Goal: Communication & Community: Share content

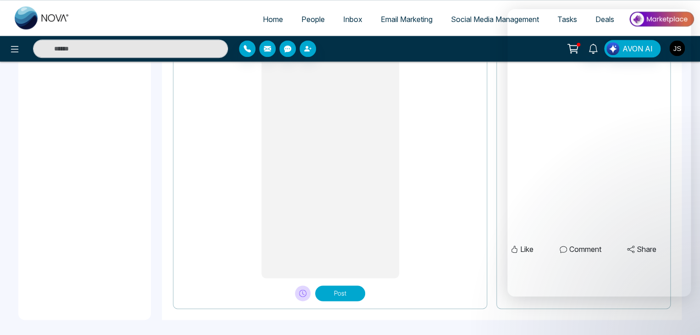
scroll to position [422, 0]
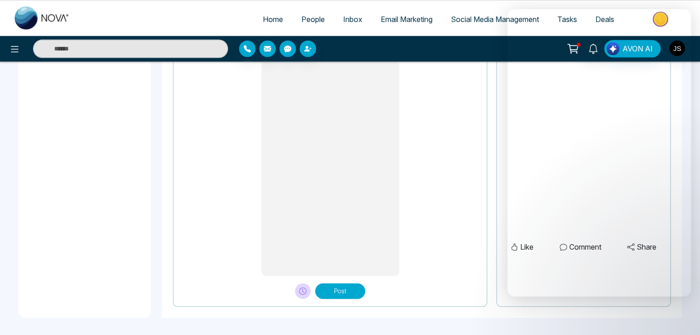
click at [348, 288] on button "Post" at bounding box center [340, 291] width 50 height 16
click at [337, 285] on button "Post" at bounding box center [340, 291] width 50 height 16
click at [347, 285] on button "Post" at bounding box center [340, 291] width 50 height 16
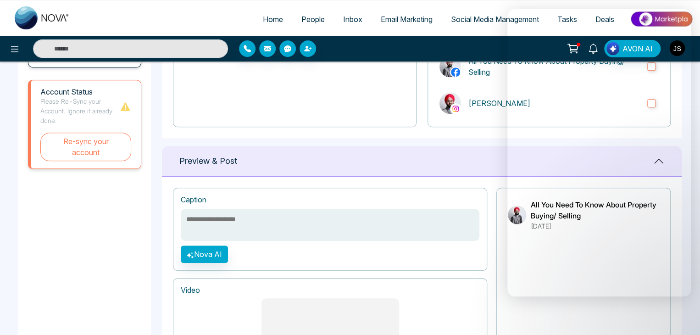
scroll to position [101, 0]
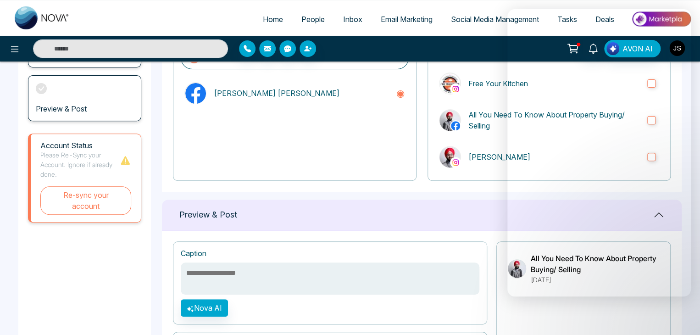
click at [467, 18] on span "Social Media Management" at bounding box center [495, 19] width 88 height 9
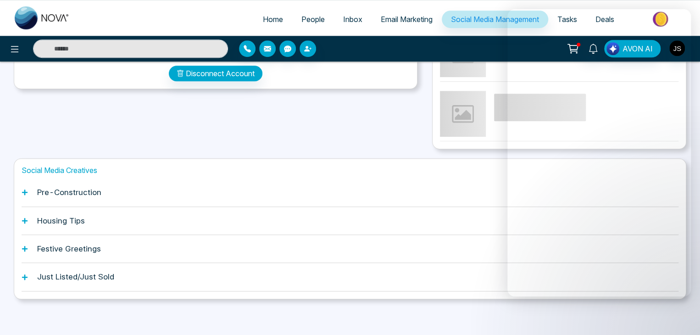
scroll to position [172, 0]
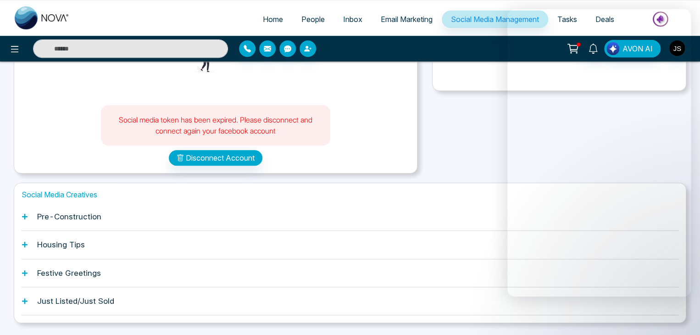
click at [433, 140] on div "Recent Posts Recent Reels No recent Posts" at bounding box center [559, 38] width 254 height 271
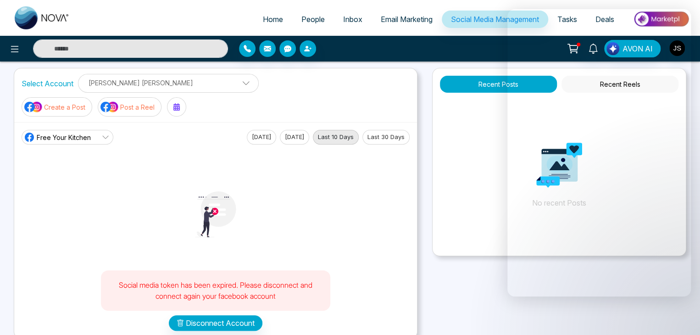
scroll to position [0, 0]
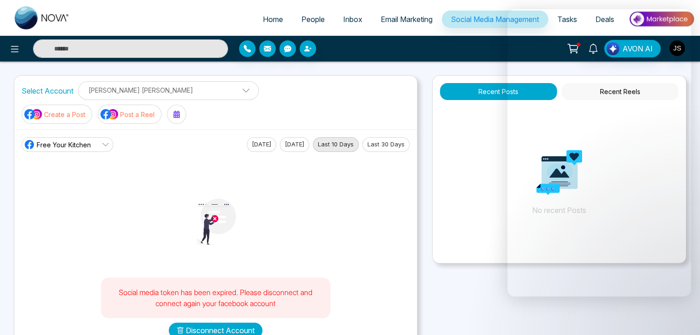
drag, startPoint x: 80, startPoint y: 118, endPoint x: 81, endPoint y: 127, distance: 9.2
click at [81, 140] on span "Free Your Kitchen" at bounding box center [64, 145] width 54 height 10
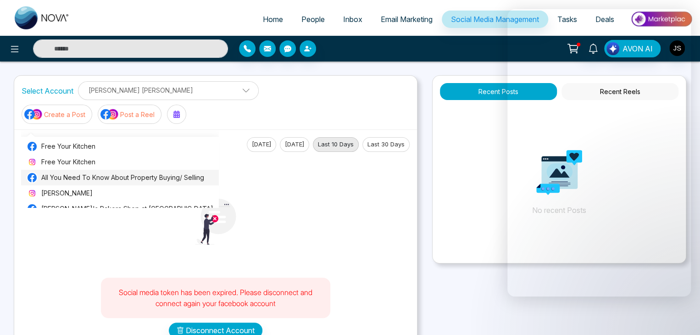
click at [81, 174] on span "All You Need To Know About Property Buying/ Selling" at bounding box center [127, 177] width 172 height 10
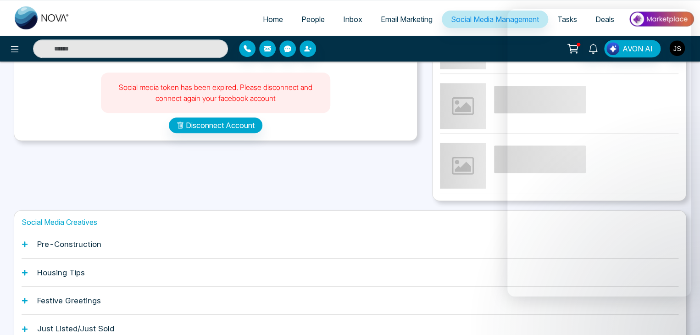
scroll to position [165, 0]
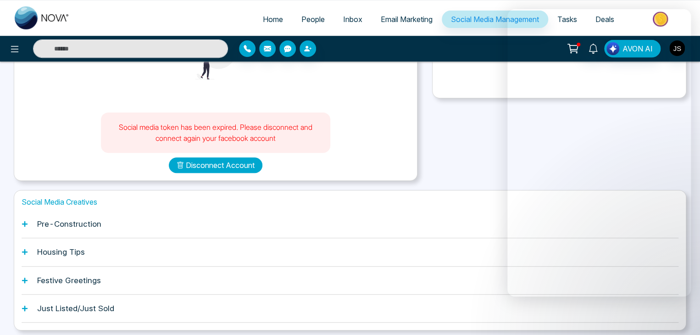
click at [211, 157] on button "Disconnect Account" at bounding box center [216, 165] width 94 height 16
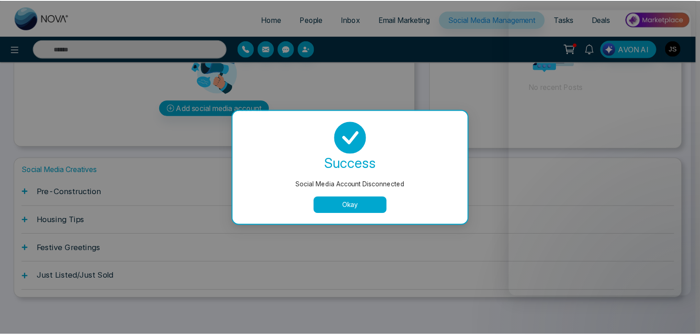
scroll to position [0, 0]
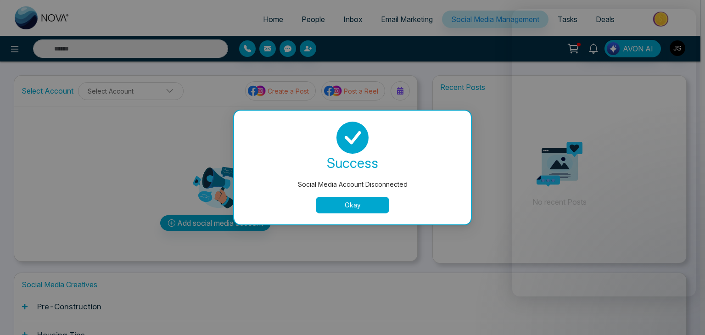
click at [358, 204] on button "Okay" at bounding box center [352, 205] width 73 height 17
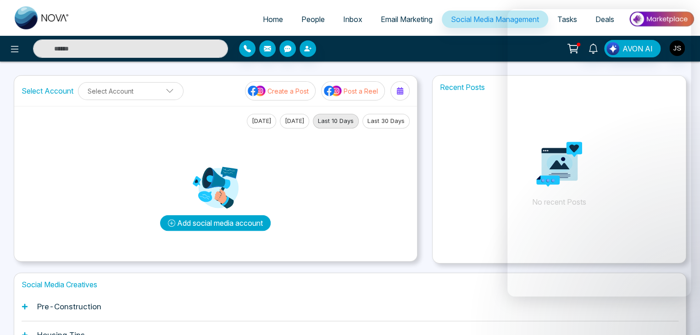
click at [203, 223] on button "Add social media account" at bounding box center [215, 223] width 111 height 16
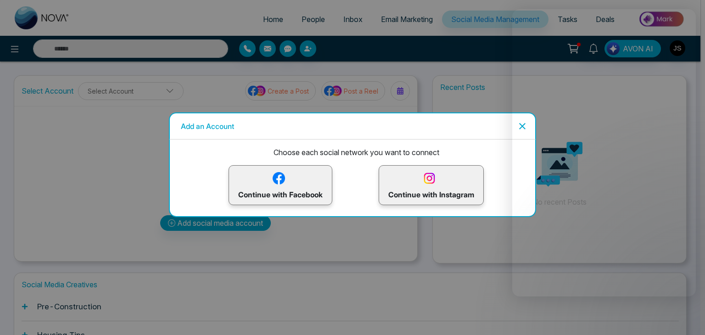
click at [291, 187] on p "Continue with Facebook" at bounding box center [280, 185] width 84 height 30
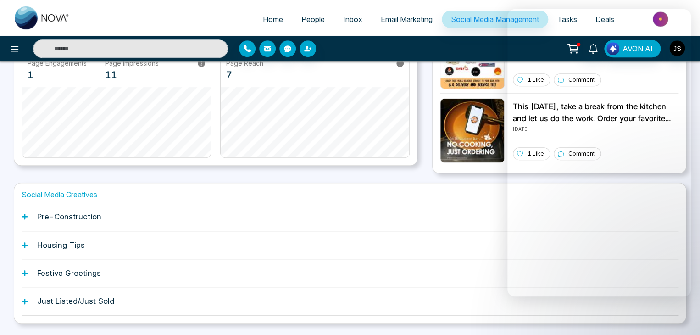
scroll to position [257, 0]
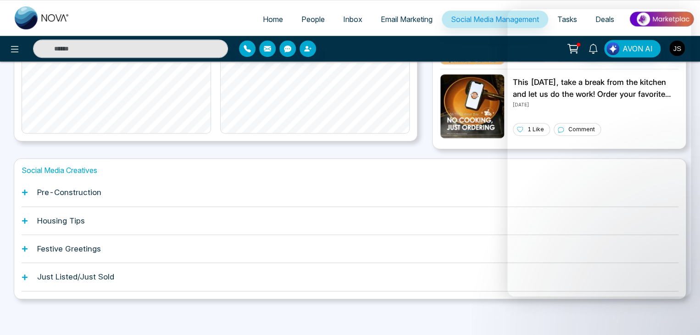
click at [29, 250] on div "Festive Greetings" at bounding box center [350, 249] width 657 height 28
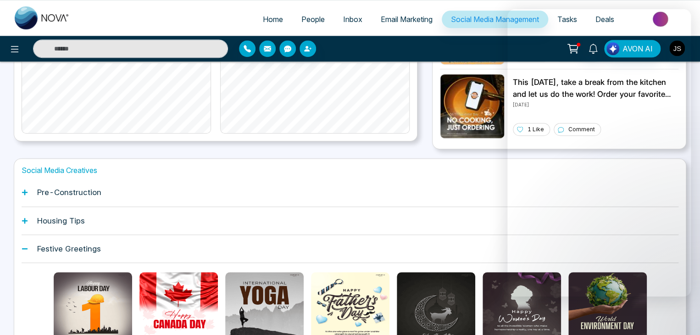
scroll to position [303, 0]
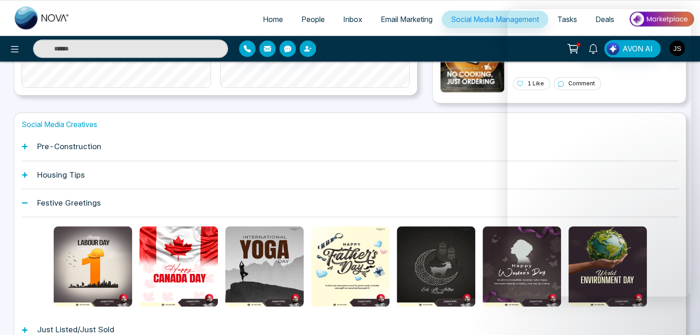
click at [28, 175] on div "Housing Tips" at bounding box center [350, 175] width 657 height 28
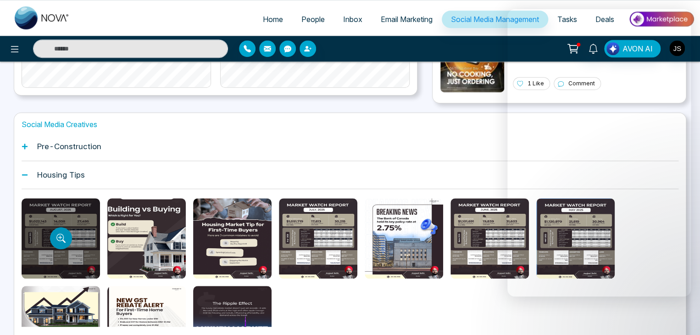
click at [57, 233] on icon "Preview template" at bounding box center [59, 236] width 7 height 7
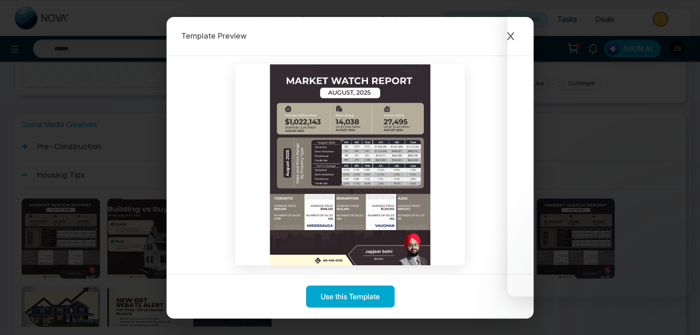
click at [62, 104] on div "Template Preview Use this Template" at bounding box center [350, 167] width 700 height 335
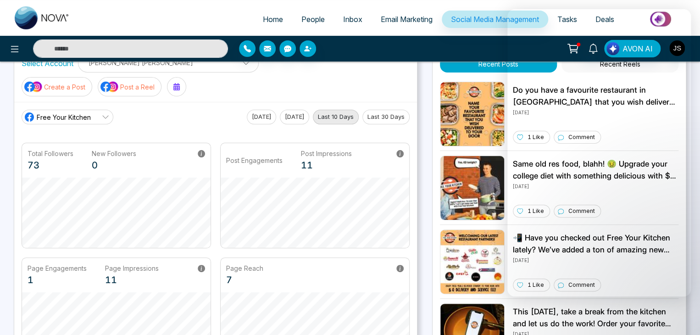
scroll to position [0, 0]
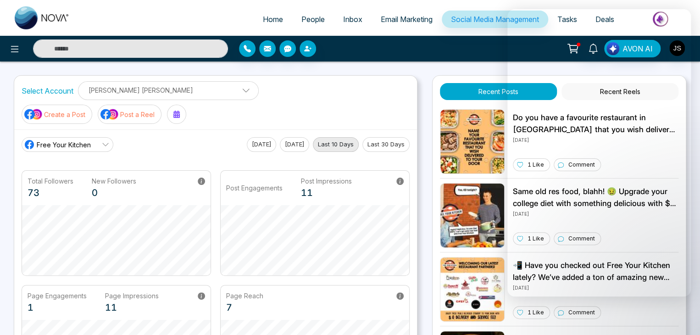
click at [462, 22] on span "Social Media Management" at bounding box center [495, 19] width 88 height 9
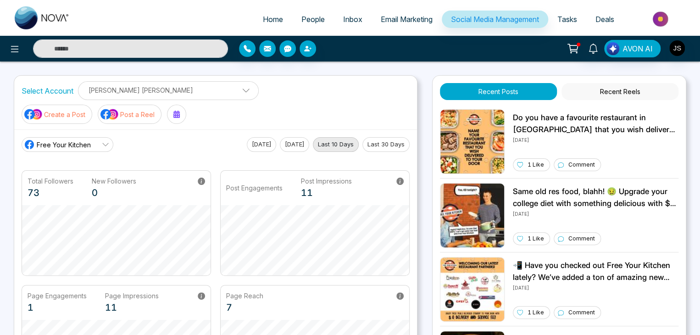
click at [598, 89] on button "Recent Reels" at bounding box center [619, 91] width 117 height 17
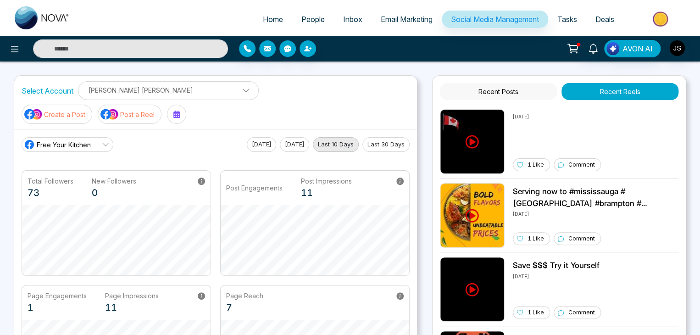
click at [489, 90] on button "Recent Posts" at bounding box center [498, 91] width 117 height 17
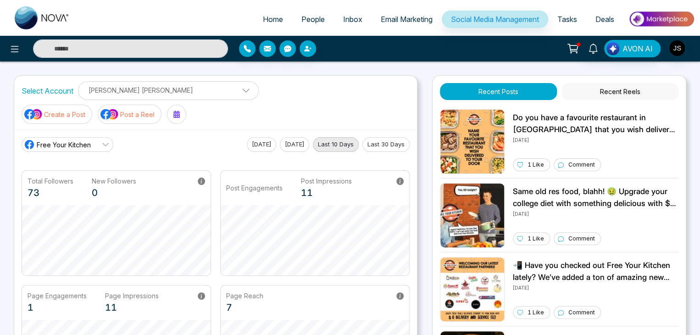
click at [132, 91] on p "Japjeet Singh Sethi" at bounding box center [168, 90] width 169 height 15
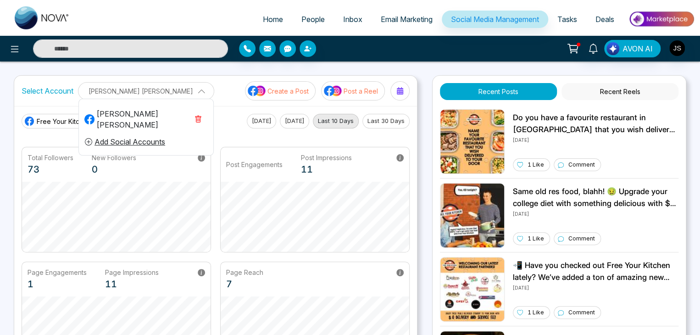
click at [132, 140] on button "Add Social Accounts" at bounding box center [124, 142] width 81 height 12
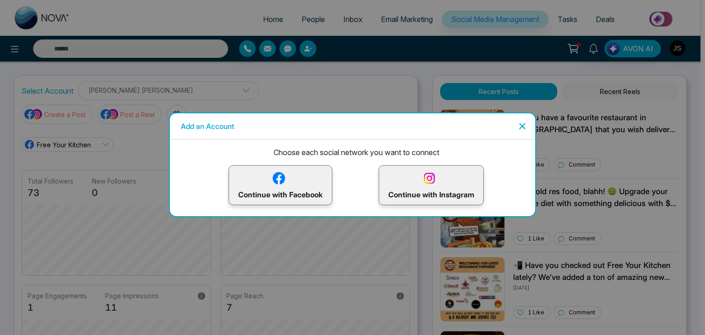
click at [441, 191] on p "Continue with Instagram" at bounding box center [431, 185] width 86 height 30
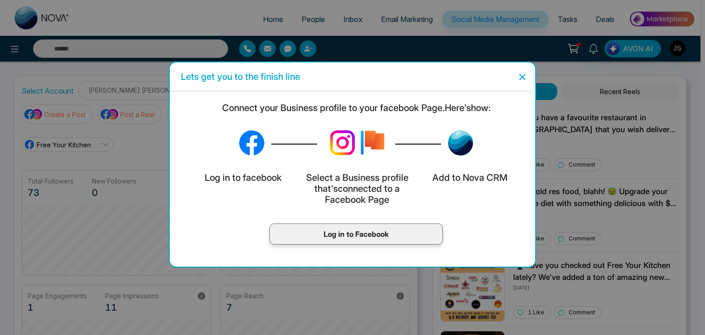
scroll to position [34, 0]
click at [360, 235] on p "Log in to Facebook" at bounding box center [356, 233] width 154 height 11
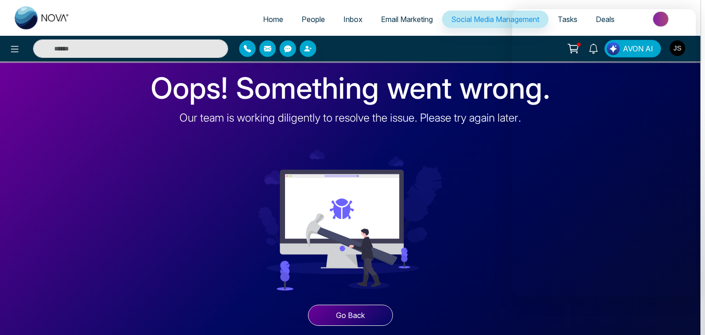
click at [353, 318] on button "Go Back" at bounding box center [350, 315] width 85 height 21
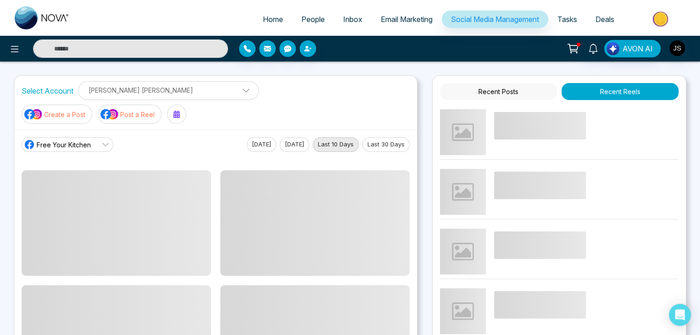
click at [83, 140] on span "Free Your Kitchen" at bounding box center [64, 145] width 54 height 10
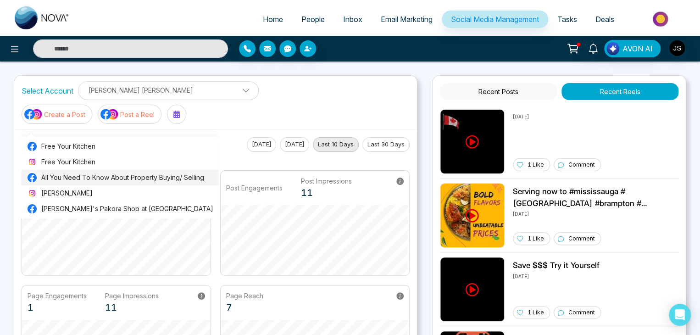
click at [80, 180] on span "All You Need To Know About Property Buying/ Selling" at bounding box center [127, 177] width 172 height 10
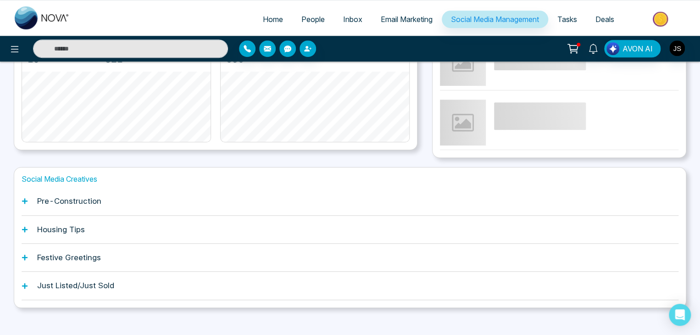
scroll to position [257, 0]
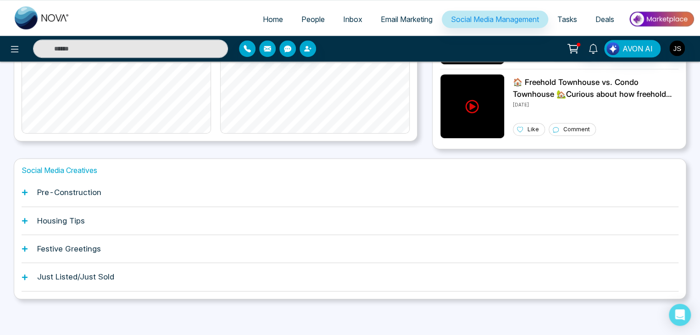
click at [29, 222] on div "Housing Tips" at bounding box center [350, 221] width 657 height 28
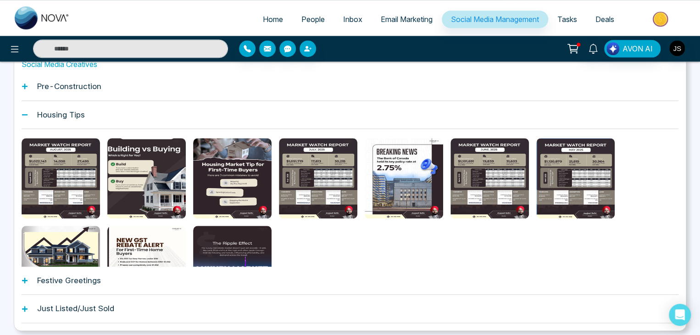
scroll to position [394, 0]
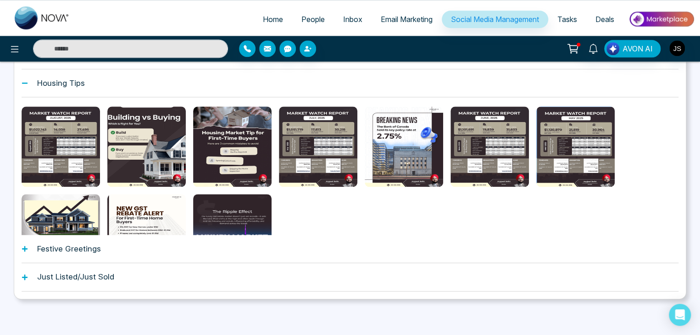
click at [26, 250] on icon at bounding box center [25, 248] width 6 height 6
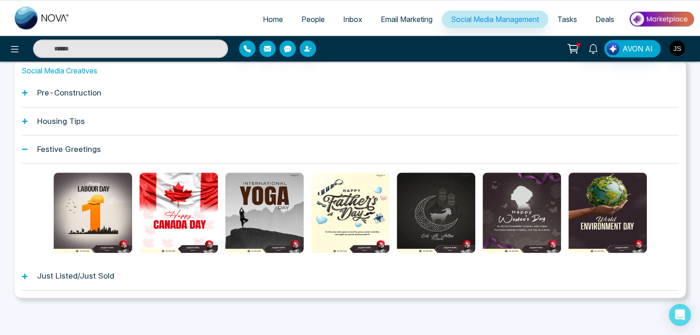
scroll to position [356, 0]
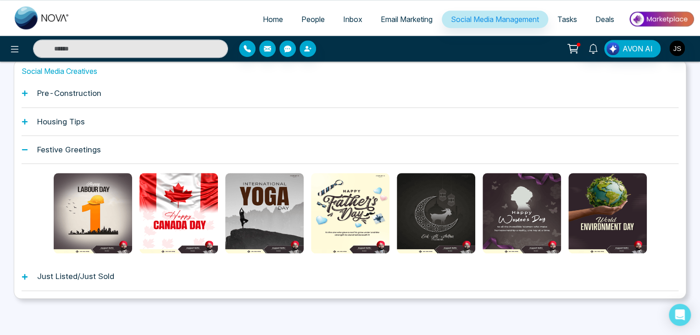
click at [24, 97] on div "Pre-Construction" at bounding box center [350, 93] width 657 height 28
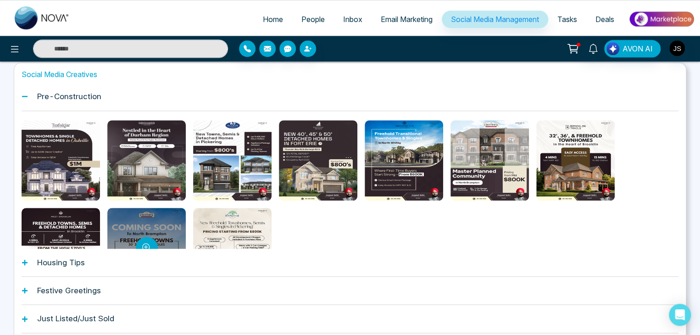
scroll to position [303, 0]
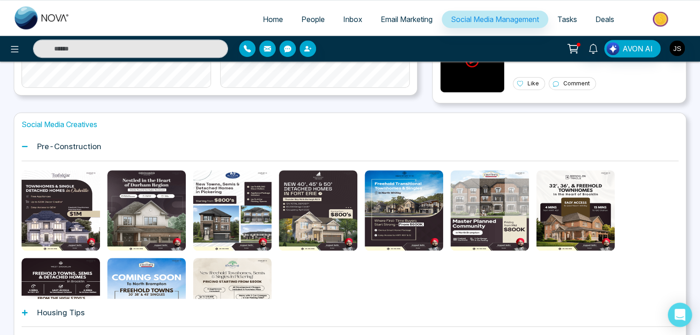
click at [680, 320] on div "Open Intercom Messenger" at bounding box center [680, 315] width 24 height 24
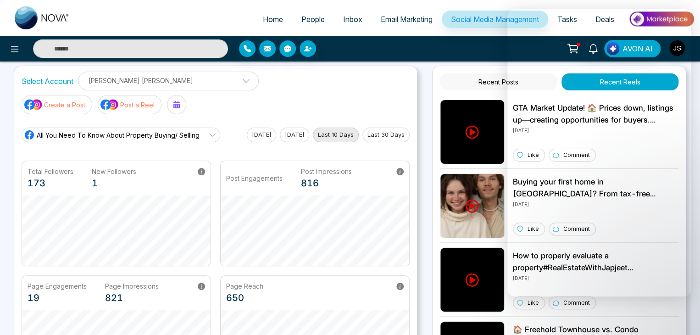
scroll to position [0, 0]
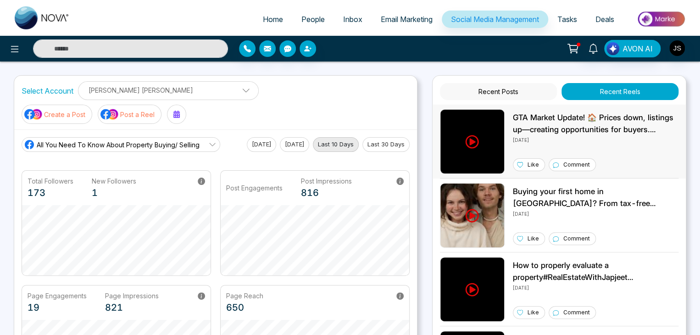
click at [480, 137] on img at bounding box center [472, 141] width 65 height 65
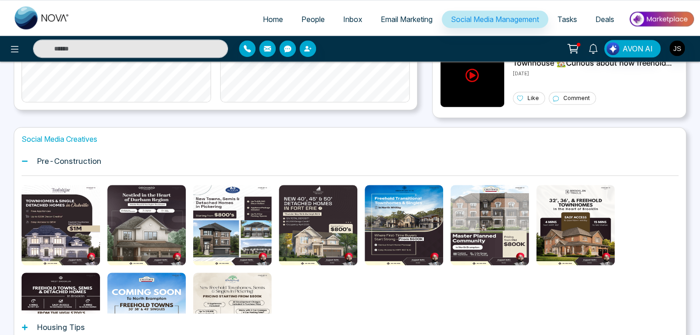
scroll to position [394, 0]
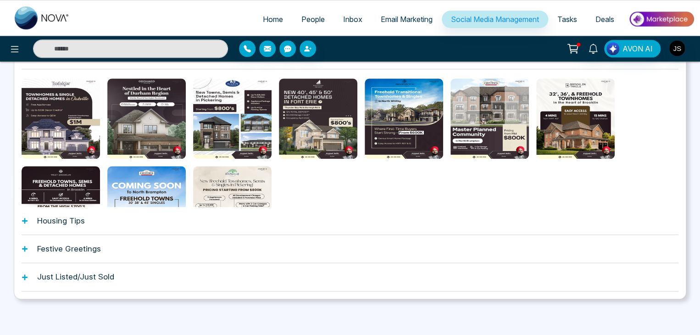
click at [58, 221] on h1 "Housing Tips" at bounding box center [61, 220] width 48 height 9
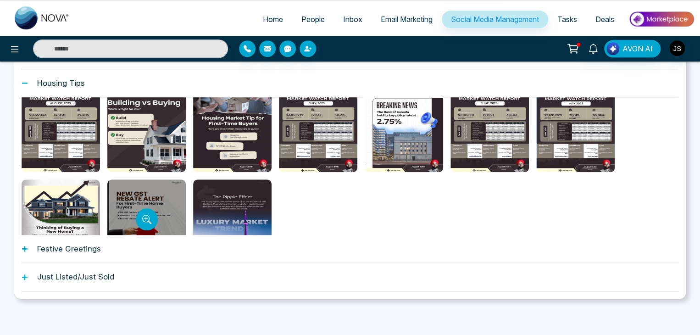
scroll to position [0, 0]
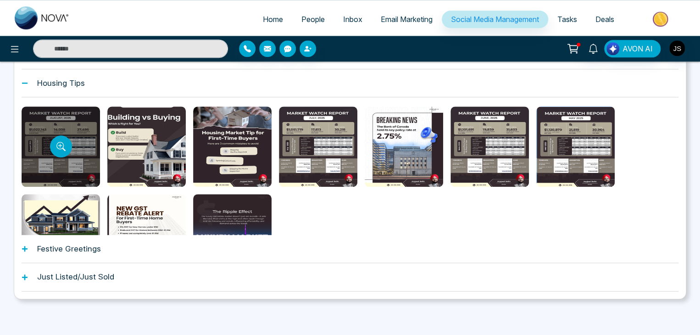
click at [69, 135] on div at bounding box center [61, 146] width 78 height 80
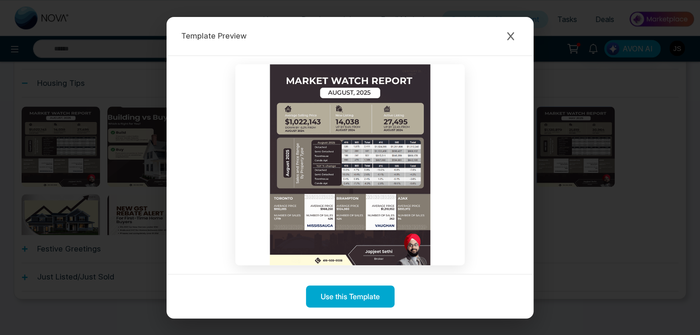
scroll to position [6, 0]
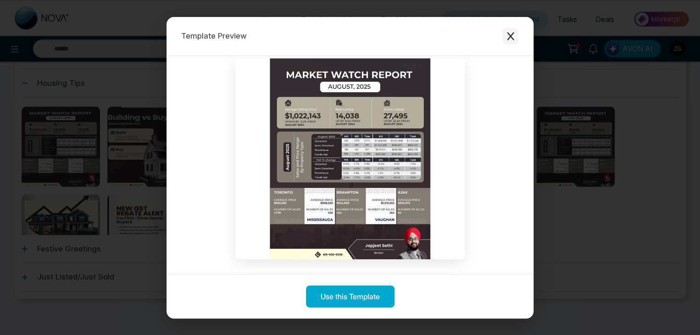
click at [512, 38] on icon "Close modal" at bounding box center [510, 36] width 7 height 8
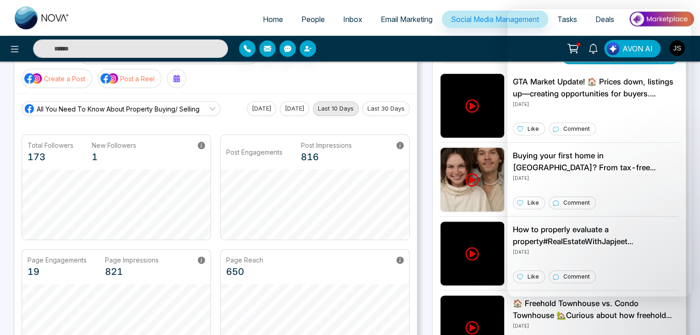
scroll to position [0, 0]
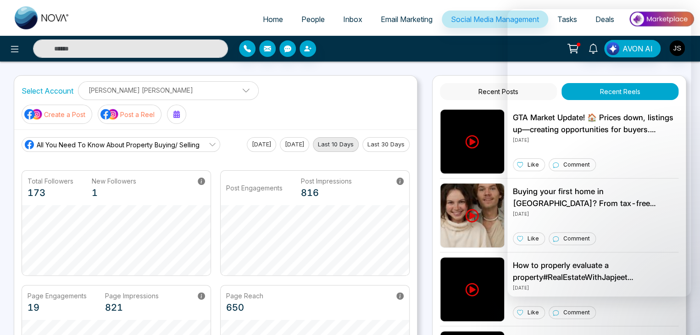
click at [85, 110] on p "Create a Post" at bounding box center [64, 115] width 41 height 10
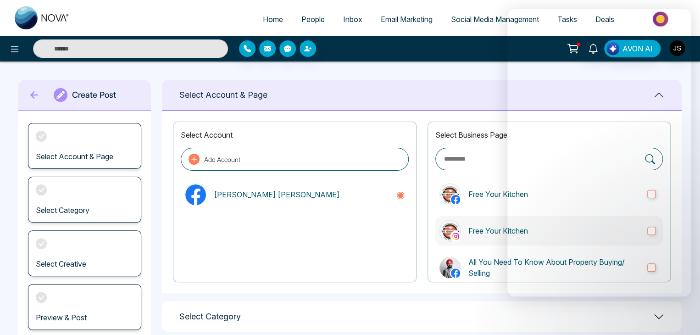
click at [479, 232] on p "Free Your Kitchen" at bounding box center [554, 230] width 172 height 11
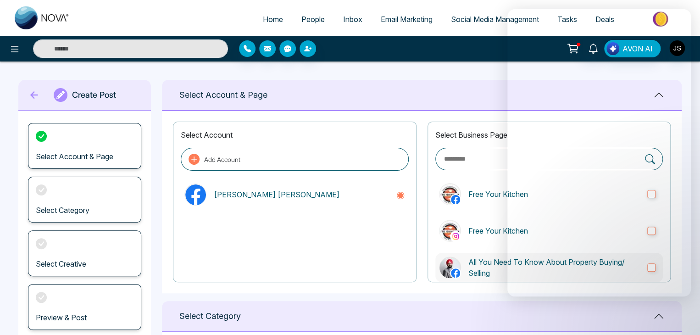
click at [473, 272] on p "All You Need To Know About Property Buying/ Selling" at bounding box center [554, 267] width 172 height 22
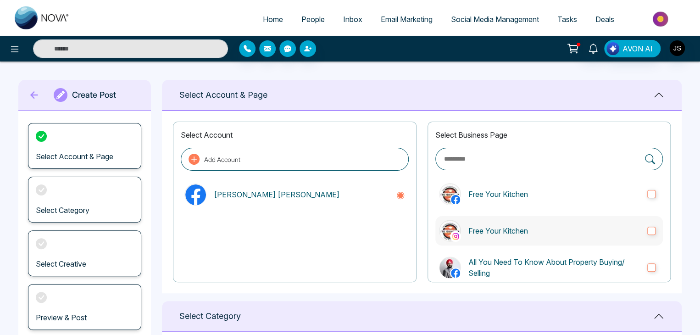
click at [651, 233] on label "Free Your Kitchen" at bounding box center [549, 230] width 228 height 29
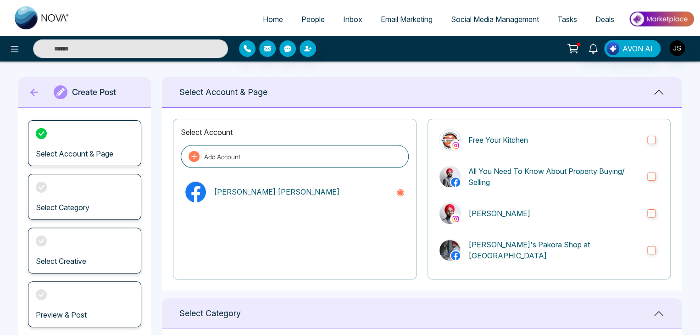
scroll to position [189, 0]
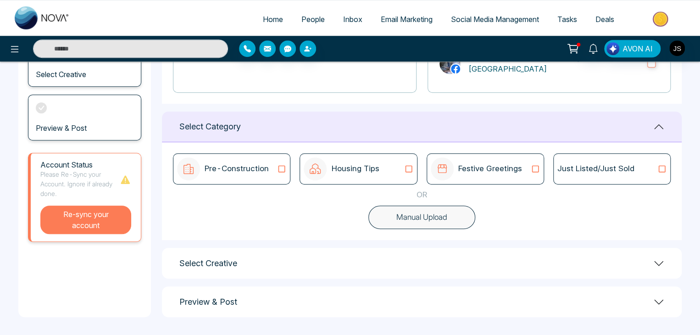
click at [79, 223] on button "Re-sync your account" at bounding box center [85, 220] width 91 height 28
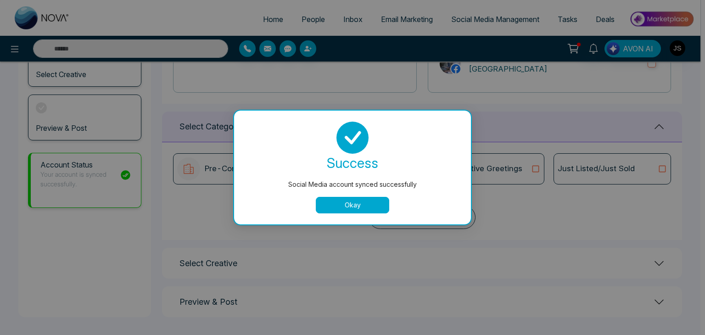
click at [339, 211] on button "Okay" at bounding box center [352, 205] width 73 height 17
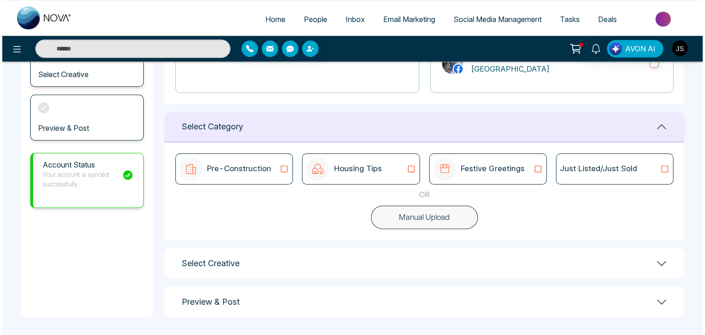
scroll to position [0, 0]
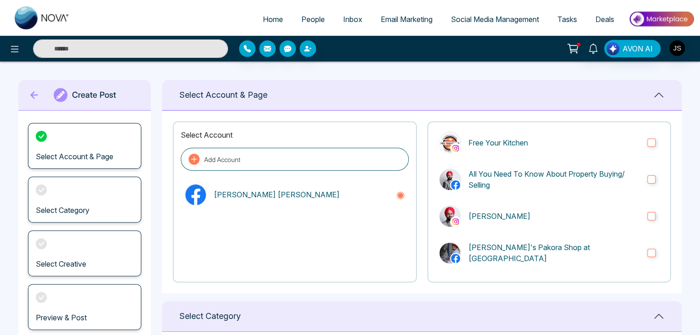
click at [505, 18] on span "Social Media Management" at bounding box center [495, 19] width 88 height 9
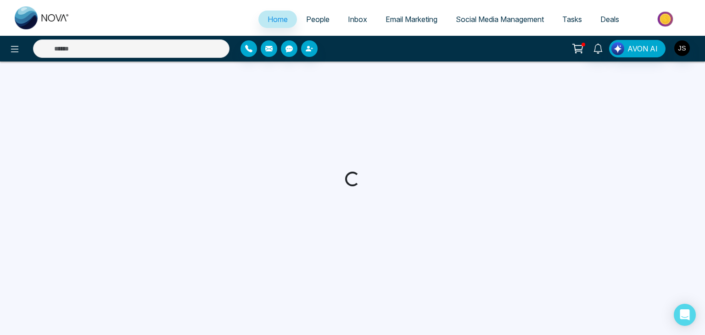
select select "*"
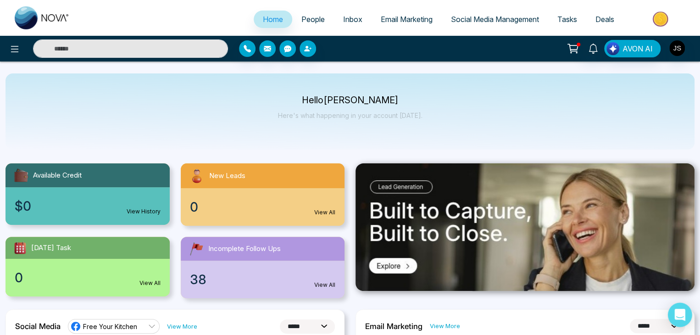
click at [688, 316] on div "Open Intercom Messenger" at bounding box center [680, 315] width 24 height 24
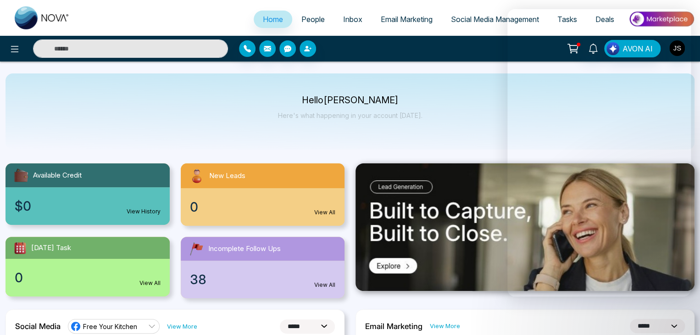
click at [466, 22] on span "Social Media Management" at bounding box center [495, 19] width 88 height 9
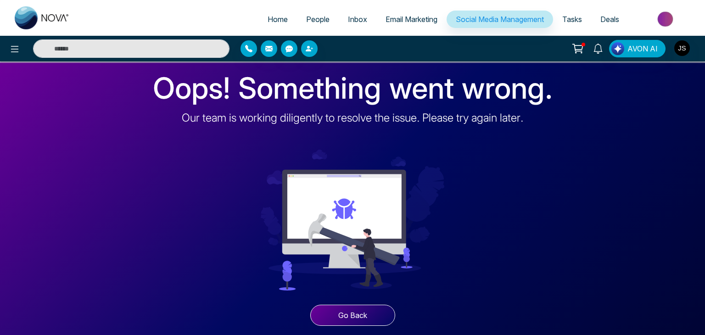
click at [346, 317] on button "Go Back" at bounding box center [352, 315] width 85 height 21
select select "*"
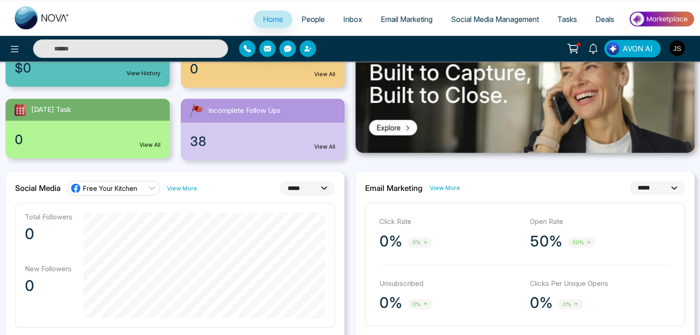
scroll to position [138, 0]
click at [145, 191] on link "Free Your Kitchen" at bounding box center [114, 188] width 92 height 15
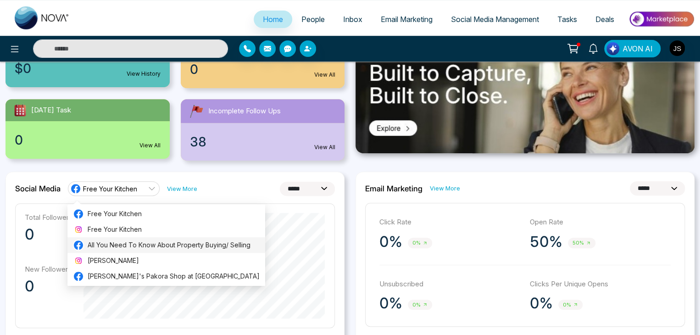
click at [134, 246] on span "All You Need To Know About Property Buying/ Selling" at bounding box center [174, 245] width 172 height 10
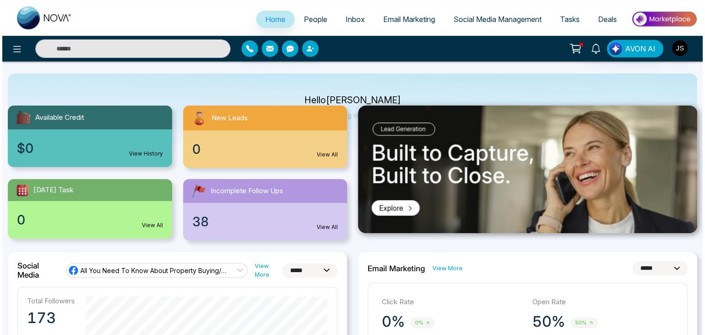
scroll to position [0, 0]
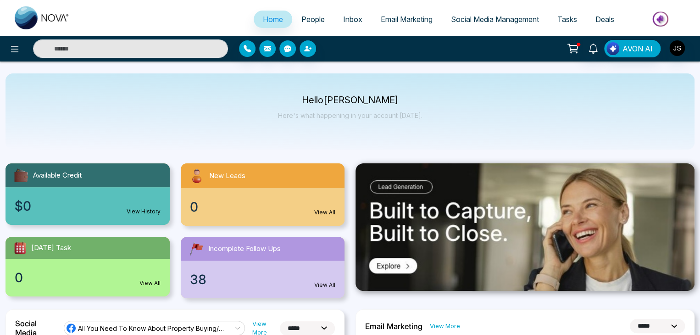
click at [496, 20] on span "Social Media Management" at bounding box center [495, 19] width 88 height 9
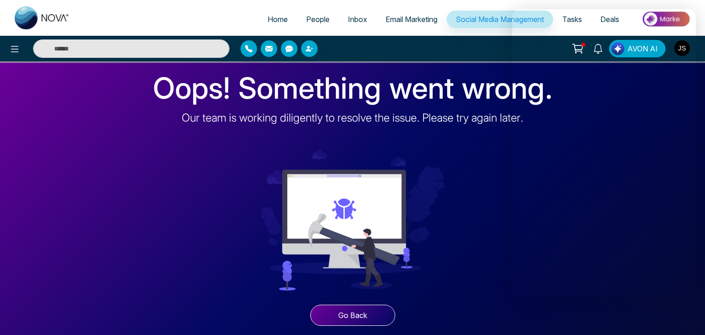
click at [464, 17] on span "Social Media Management" at bounding box center [499, 19] width 88 height 9
click at [677, 314] on div "Open Intercom Messenger" at bounding box center [684, 315] width 24 height 24
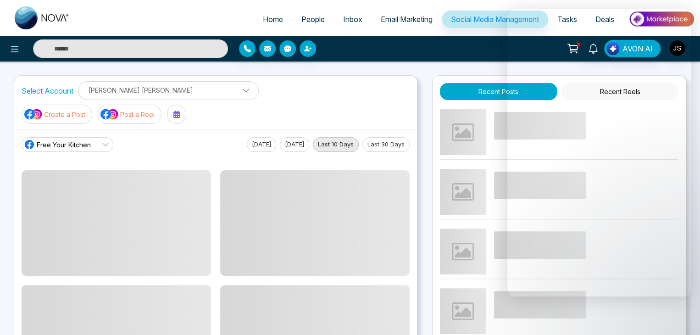
click at [95, 137] on link "Free Your Kitchen" at bounding box center [68, 144] width 92 height 15
click at [85, 140] on span "Free Your Kitchen" at bounding box center [64, 145] width 54 height 10
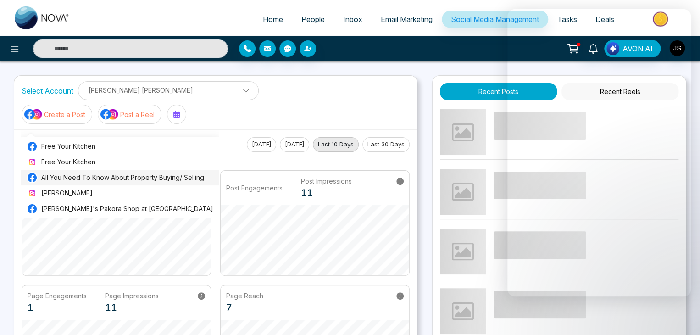
click at [101, 180] on span "All You Need To Know About Property Buying/ Selling" at bounding box center [127, 177] width 172 height 10
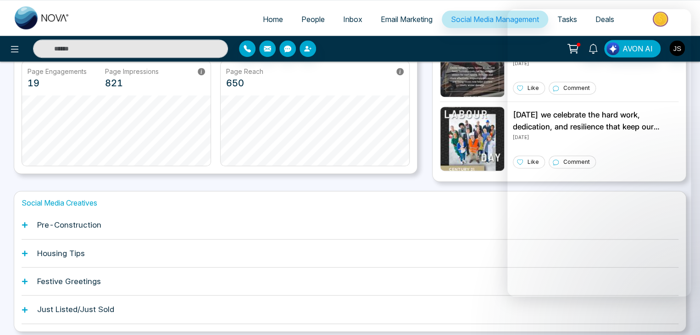
scroll to position [257, 0]
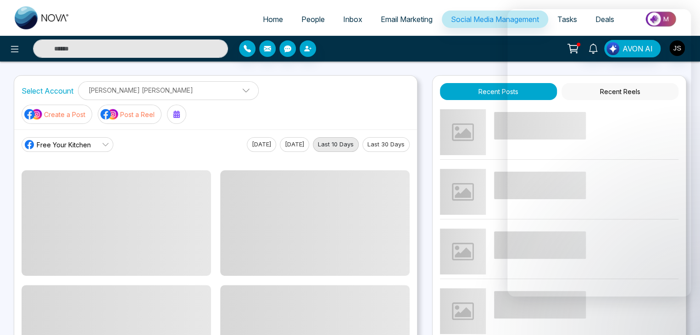
click at [76, 137] on link "Free Your Kitchen" at bounding box center [68, 144] width 92 height 15
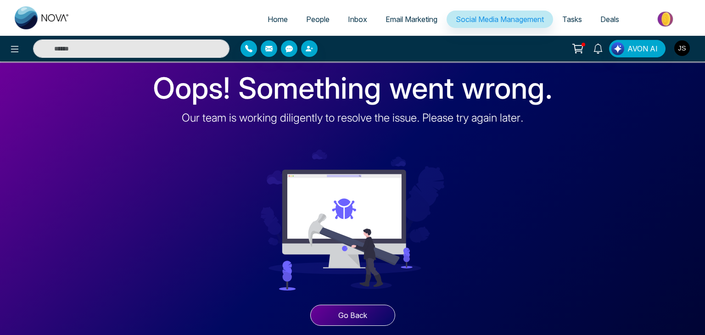
click at [679, 47] on img "button" at bounding box center [682, 48] width 16 height 16
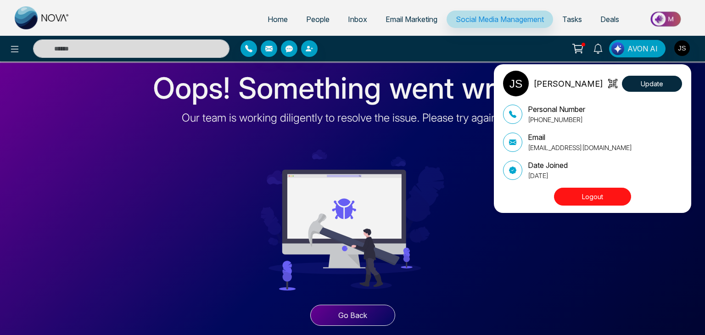
click at [588, 195] on button "Logout" at bounding box center [592, 197] width 77 height 18
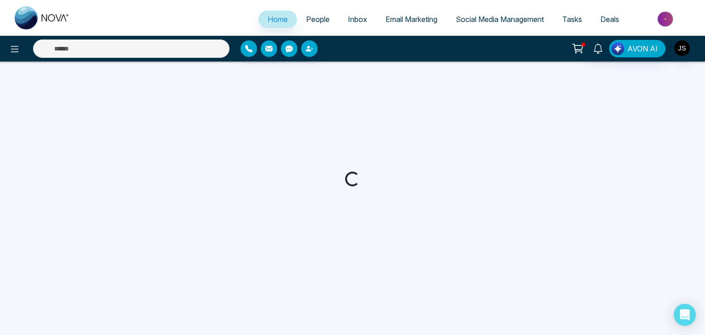
select select "*"
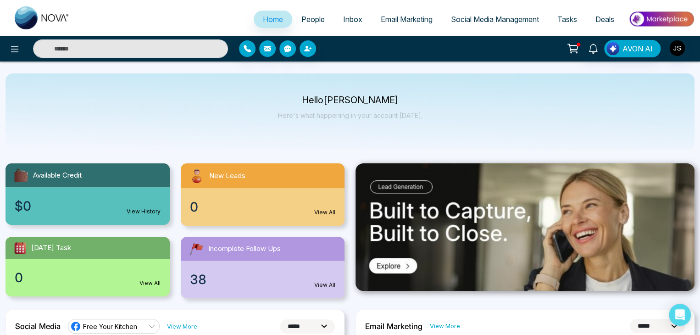
click at [480, 21] on span "Social Media Management" at bounding box center [495, 19] width 88 height 9
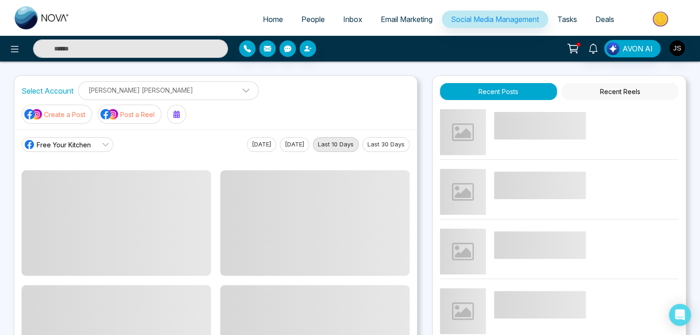
click at [46, 140] on span "Free Your Kitchen" at bounding box center [64, 145] width 54 height 10
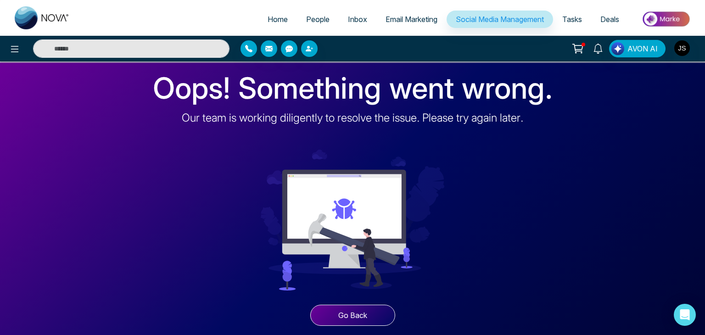
click at [78, 175] on div "Oops! Something went wrong. Our team is working diligently to resolve the issue…" at bounding box center [352, 197] width 705 height 273
click at [684, 316] on icon "Open Intercom Messenger" at bounding box center [684, 315] width 11 height 12
click at [268, 25] on link "Home" at bounding box center [277, 19] width 39 height 17
select select "*"
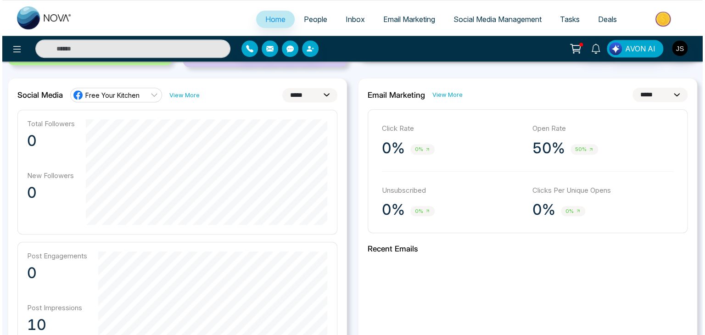
scroll to position [229, 0]
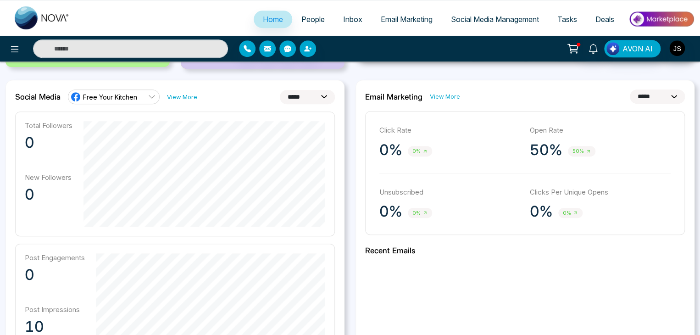
click at [97, 97] on span "Free Your Kitchen" at bounding box center [110, 97] width 54 height 9
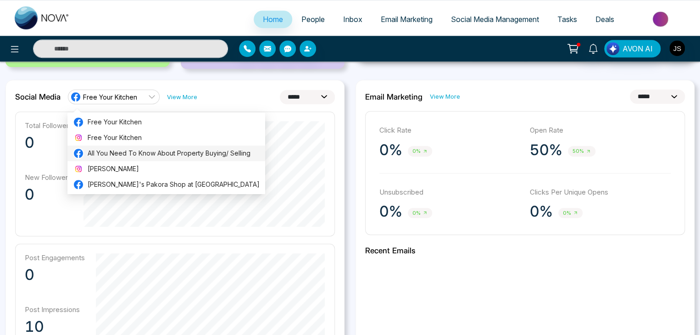
click at [111, 155] on span "All You Need To Know About Property Buying/ Selling" at bounding box center [174, 153] width 172 height 10
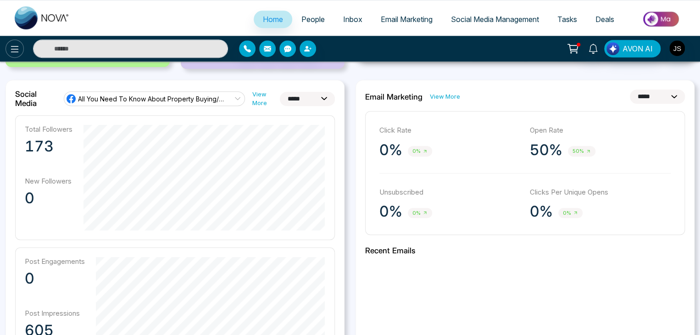
click at [13, 50] on icon at bounding box center [14, 49] width 11 height 11
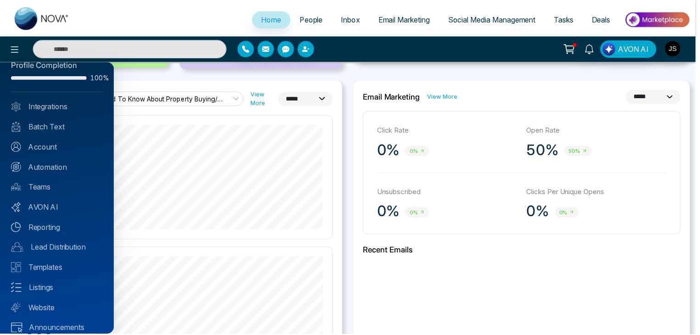
scroll to position [0, 0]
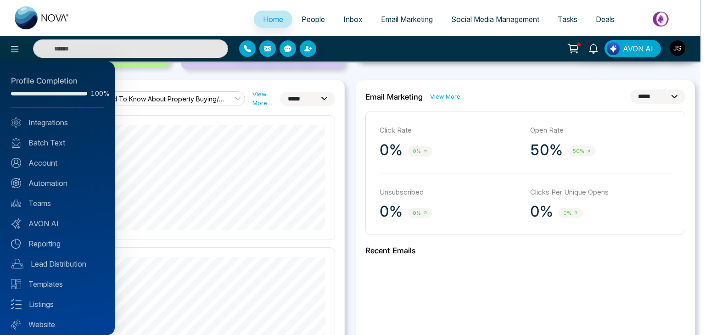
click at [174, 85] on div at bounding box center [352, 167] width 705 height 335
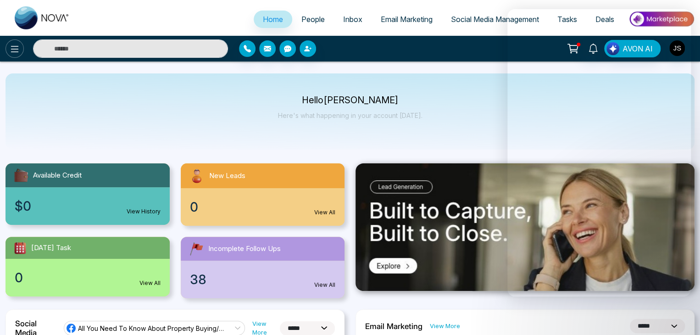
click at [17, 47] on icon at bounding box center [14, 49] width 11 height 11
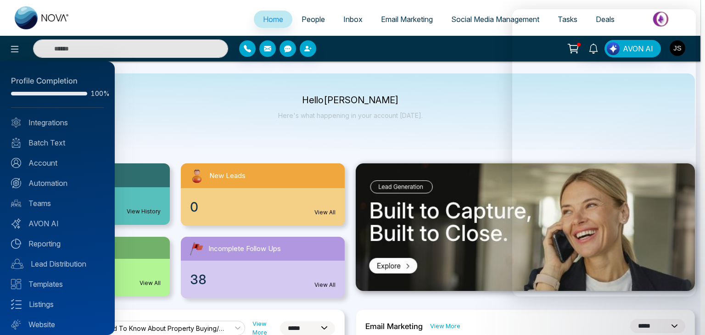
click at [140, 122] on div at bounding box center [352, 167] width 705 height 335
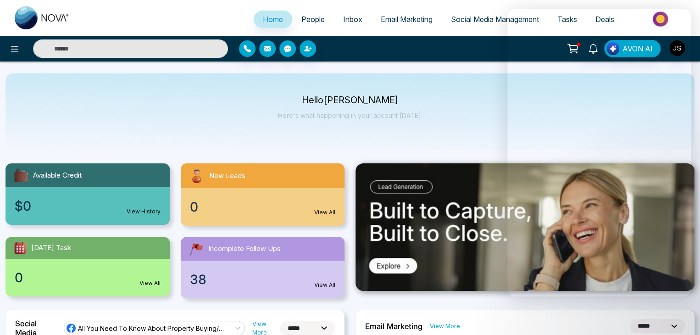
click at [455, 19] on span "Social Media Management" at bounding box center [495, 19] width 88 height 9
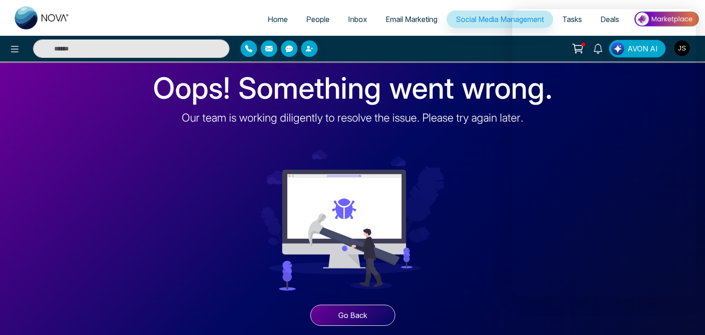
click at [270, 16] on span "Home" at bounding box center [277, 19] width 20 height 9
select select "*"
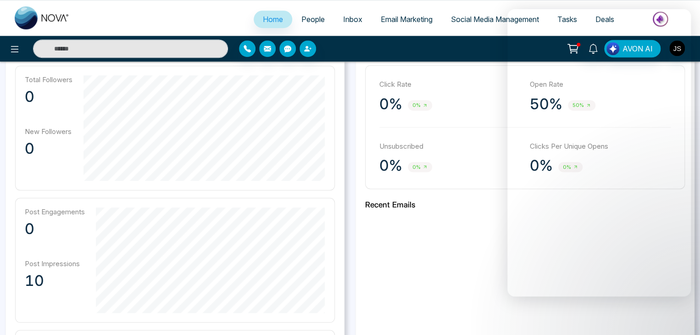
scroll to position [183, 0]
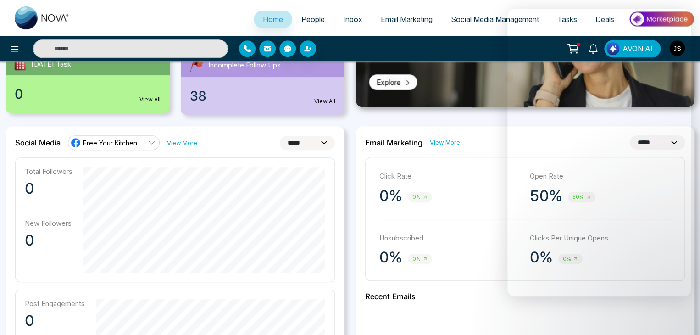
click at [111, 145] on span "Free Your Kitchen" at bounding box center [110, 143] width 54 height 9
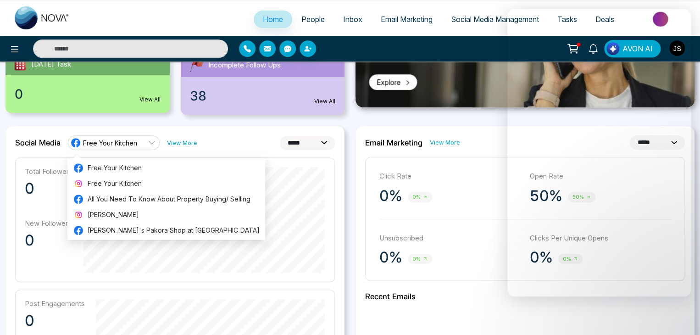
click at [169, 132] on div "**********" at bounding box center [175, 341] width 339 height 430
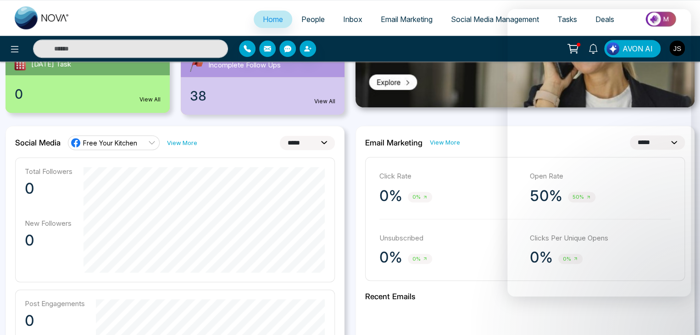
click at [140, 144] on link "Free Your Kitchen" at bounding box center [114, 142] width 92 height 15
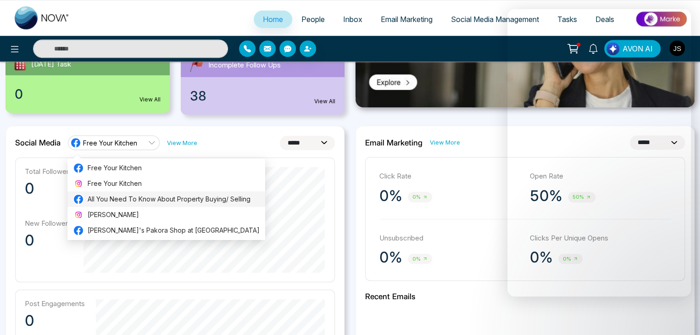
click at [129, 198] on span "All You Need To Know About Property Buying/ Selling" at bounding box center [174, 199] width 172 height 10
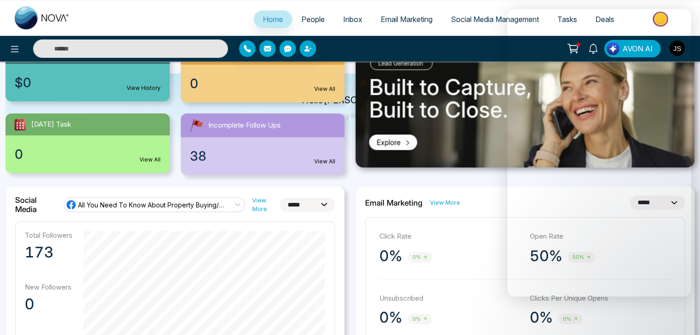
scroll to position [229, 0]
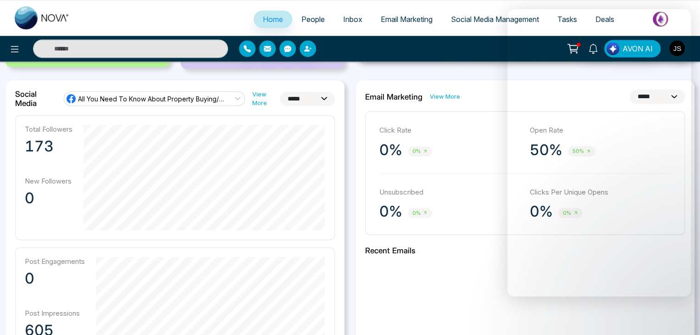
click at [206, 102] on span "All You Need To Know About Property Buying/ Selling" at bounding box center [151, 98] width 147 height 9
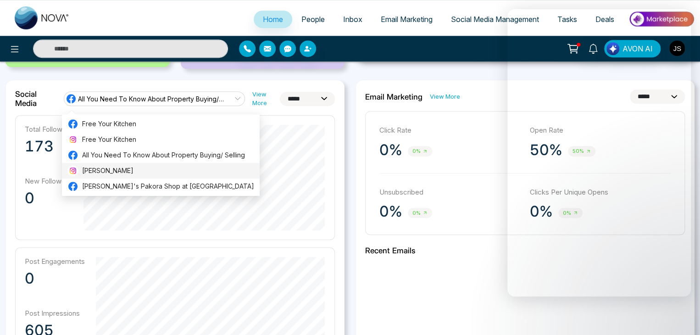
click at [174, 173] on span "[PERSON_NAME]" at bounding box center [168, 171] width 172 height 10
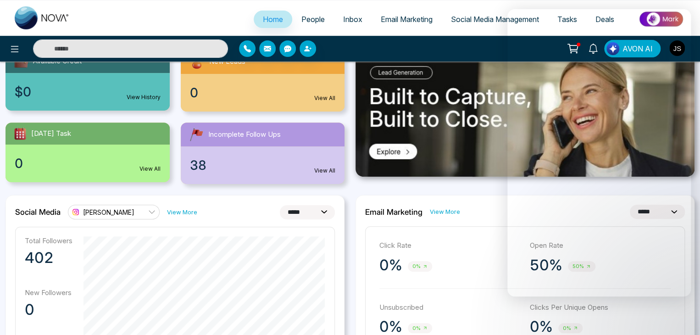
scroll to position [0, 0]
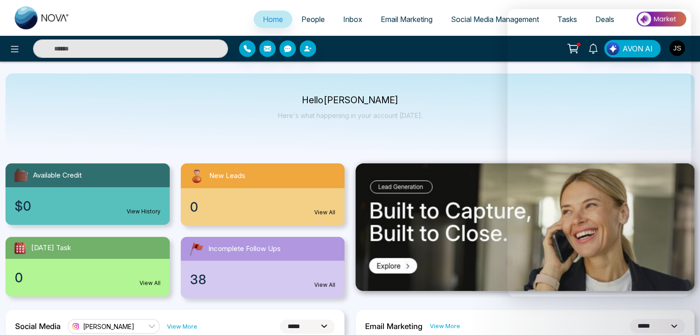
click at [455, 18] on span "Social Media Management" at bounding box center [495, 19] width 88 height 9
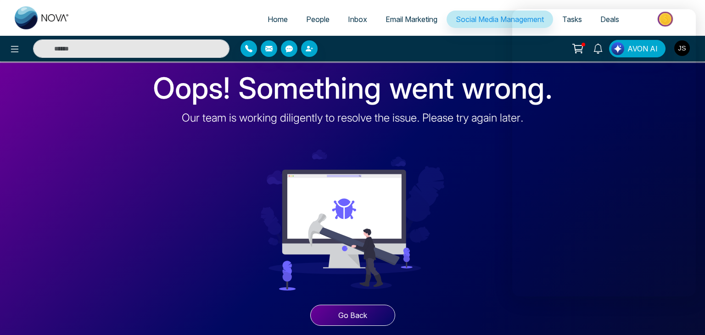
click at [277, 22] on span "Home" at bounding box center [277, 19] width 20 height 9
select select "*"
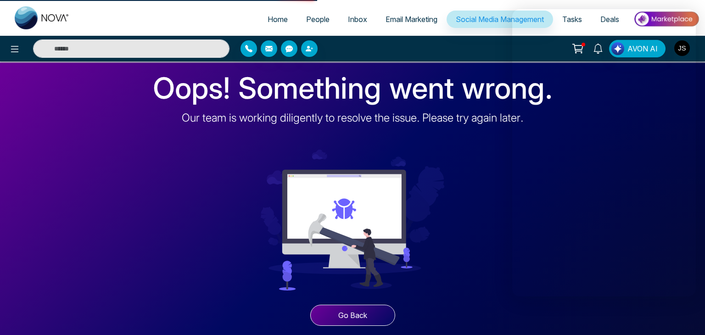
select select "*"
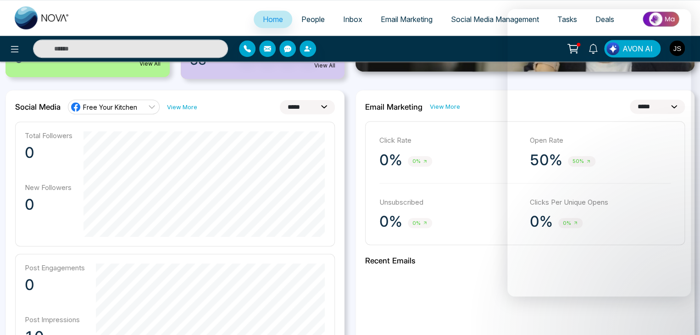
scroll to position [229, 0]
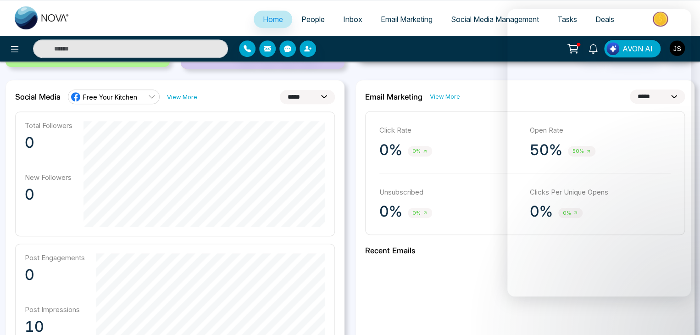
click at [100, 94] on span "Free Your Kitchen" at bounding box center [110, 97] width 54 height 9
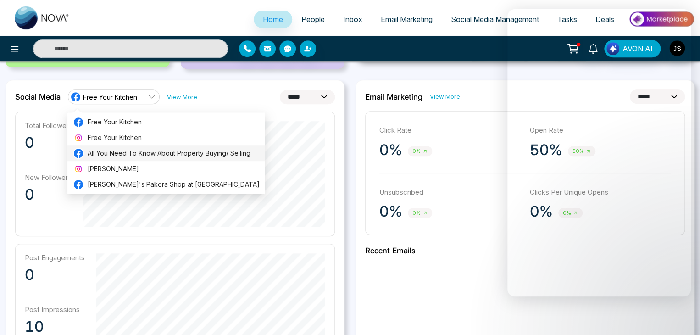
click at [121, 151] on span "All You Need To Know About Property Buying/ Selling" at bounding box center [174, 153] width 172 height 10
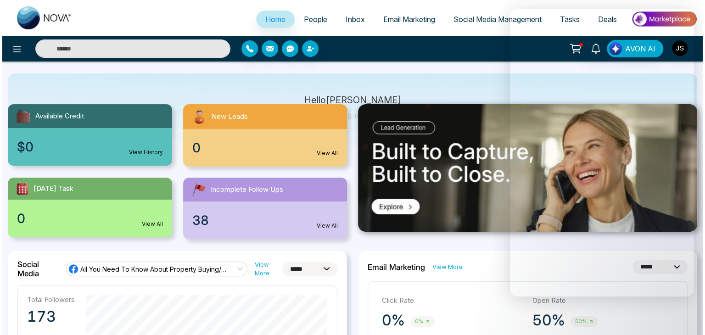
scroll to position [0, 0]
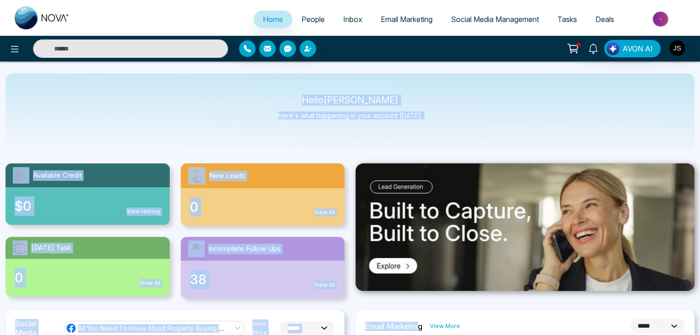
drag, startPoint x: 383, startPoint y: 41, endPoint x: 418, endPoint y: 314, distance: 275.1
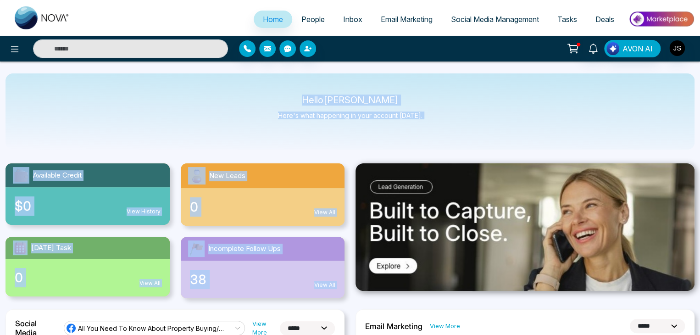
drag, startPoint x: 417, startPoint y: 39, endPoint x: 486, endPoint y: 155, distance: 134.8
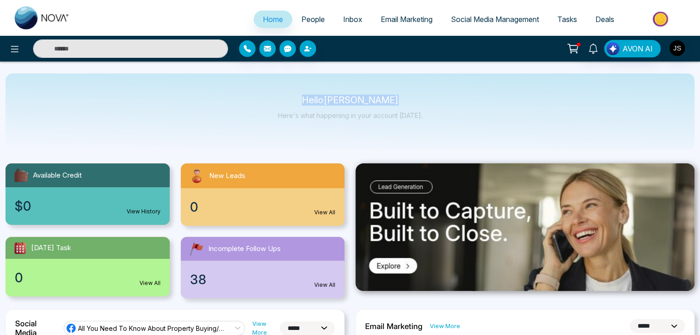
drag, startPoint x: 550, startPoint y: 39, endPoint x: 389, endPoint y: 105, distance: 173.9
click at [475, 22] on span "Social Media Management" at bounding box center [495, 19] width 88 height 9
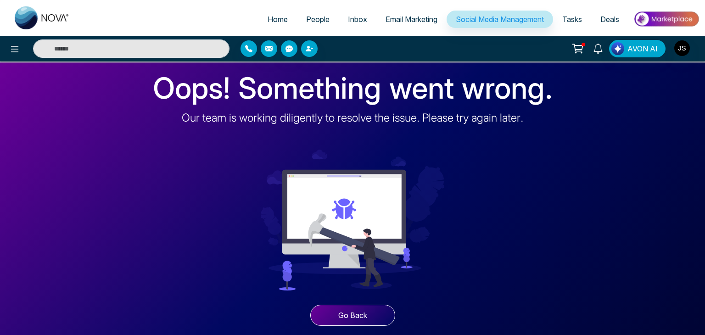
click at [262, 26] on link "Home" at bounding box center [277, 19] width 39 height 17
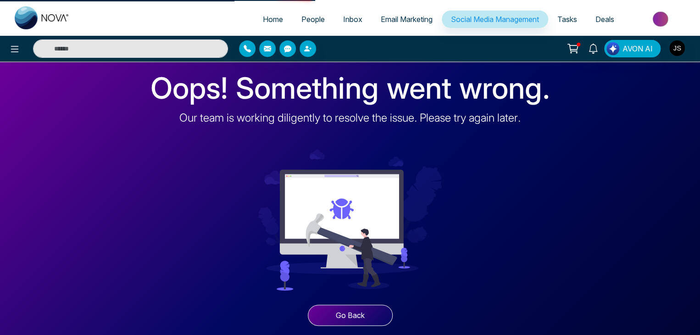
select select "*"
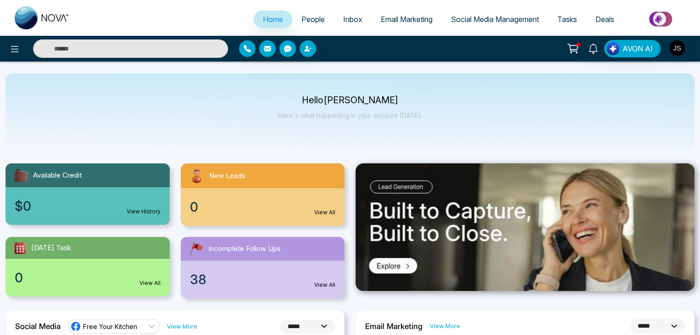
click at [474, 20] on span "Social Media Management" at bounding box center [495, 19] width 88 height 9
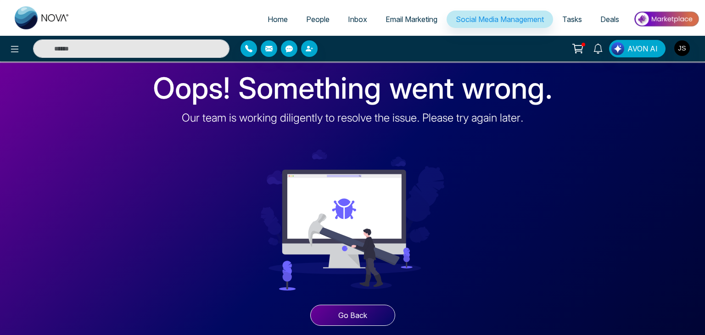
click at [267, 23] on span "Home" at bounding box center [277, 19] width 20 height 9
select select "*"
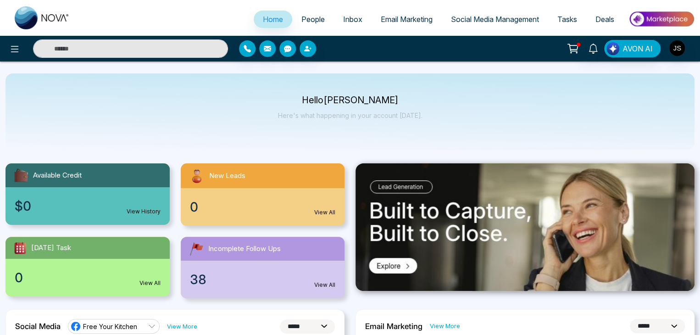
click at [476, 17] on span "Social Media Management" at bounding box center [495, 19] width 88 height 9
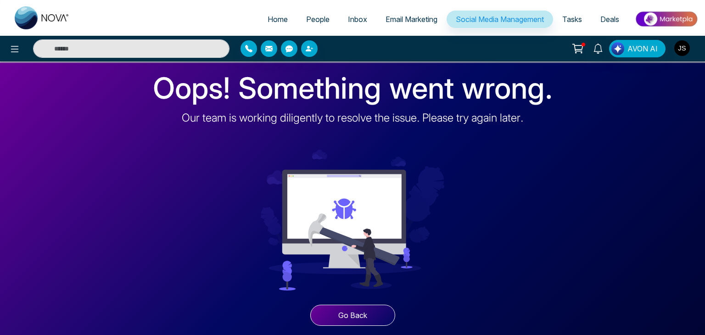
click at [684, 48] on img "button" at bounding box center [682, 48] width 16 height 16
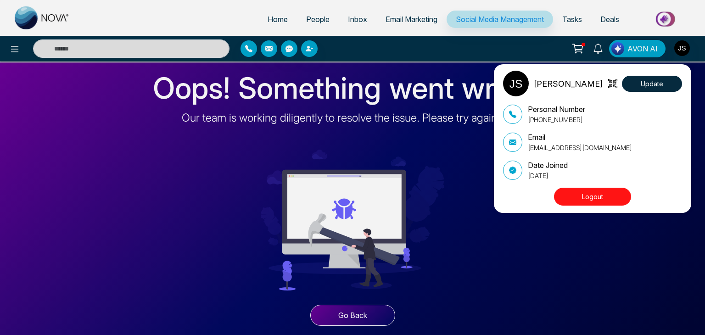
click at [586, 195] on button "Logout" at bounding box center [592, 197] width 77 height 18
